Goal: Find specific page/section: Find specific page/section

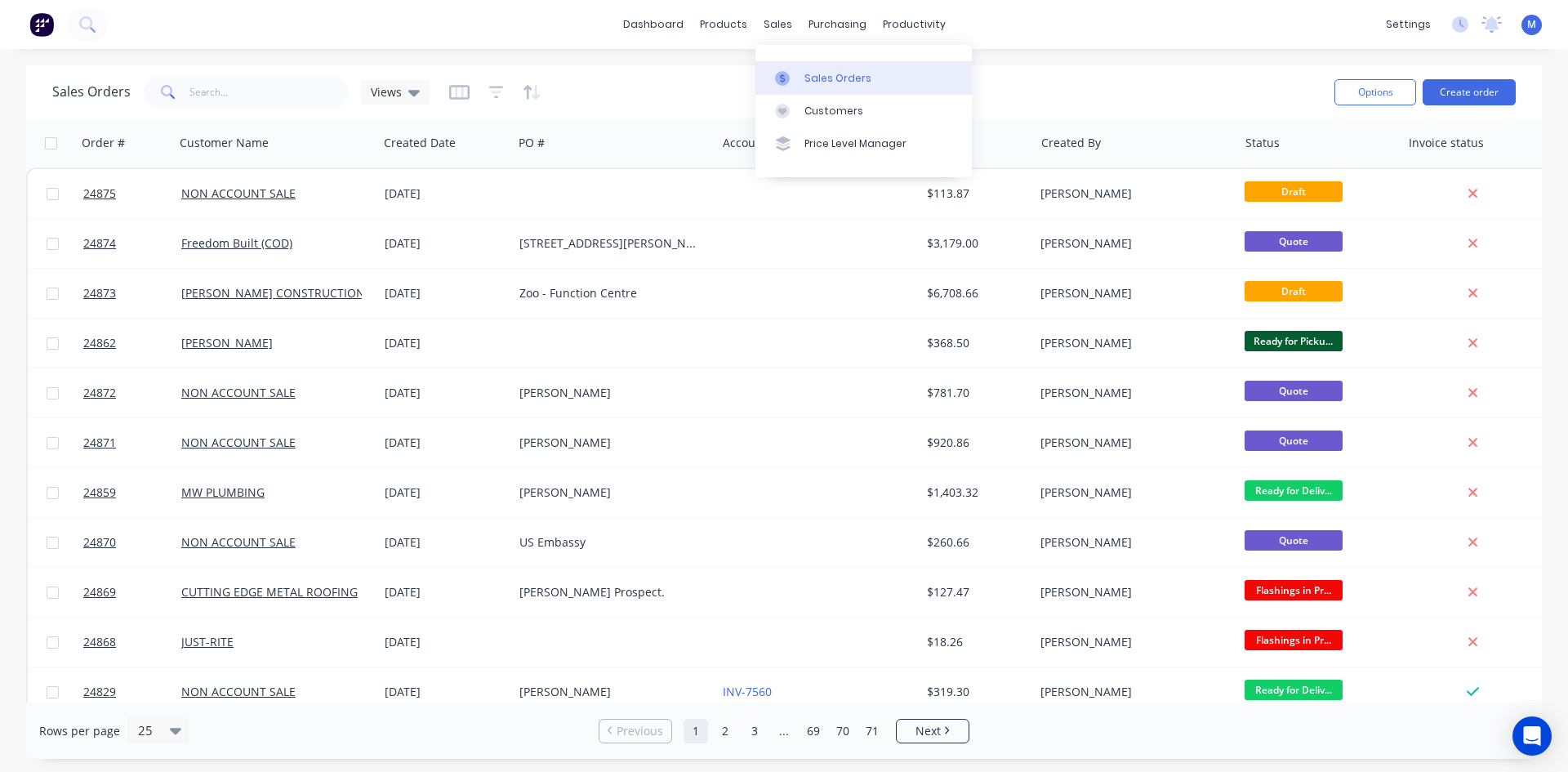
click at [823, 71] on div "Sales Orders" at bounding box center [837, 78] width 67 height 15
click at [831, 74] on div "Sales Orders" at bounding box center [837, 78] width 67 height 15
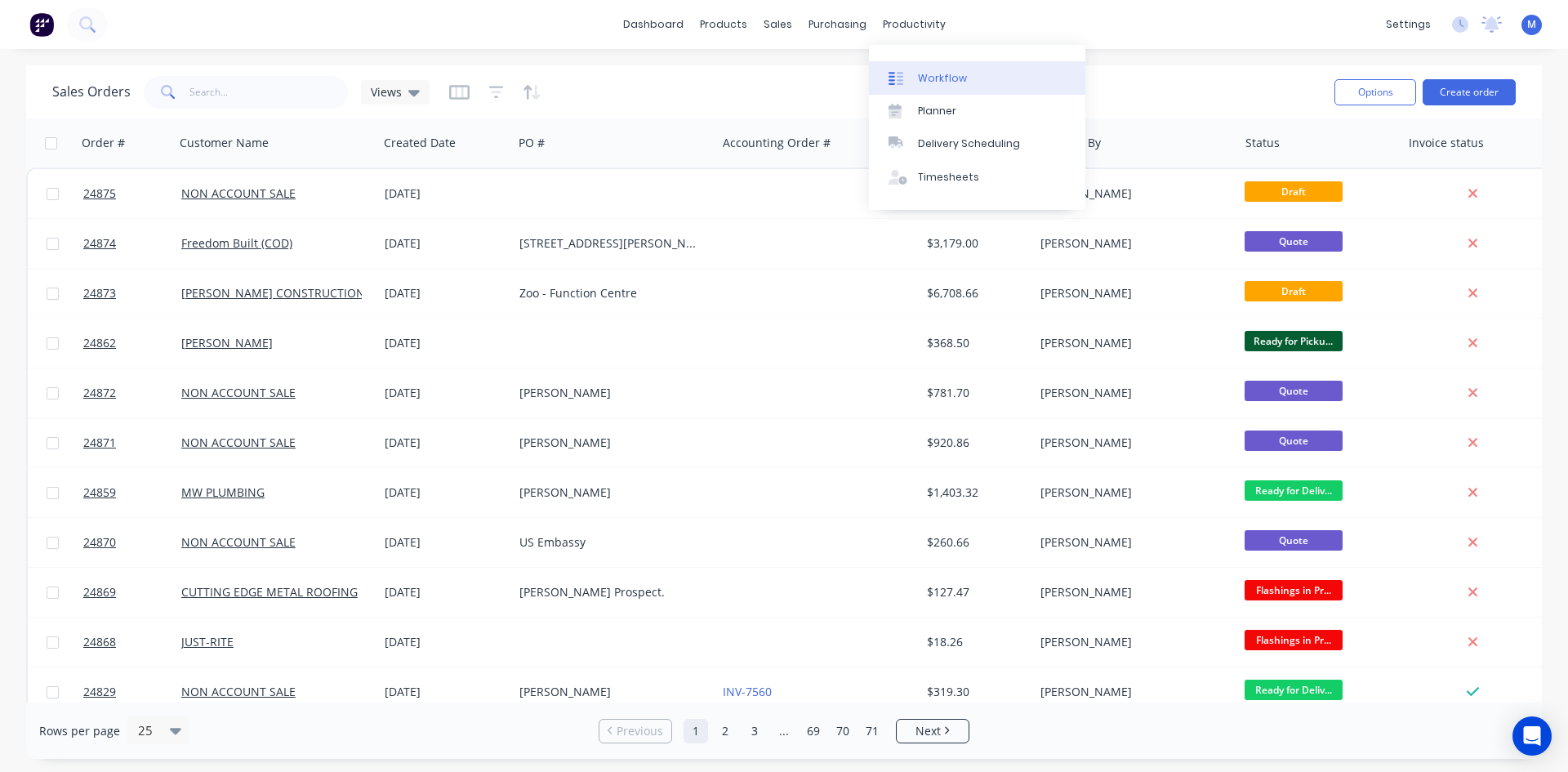
click at [967, 75] on link "Workflow" at bounding box center [977, 78] width 216 height 33
